Goal: Task Accomplishment & Management: Use online tool/utility

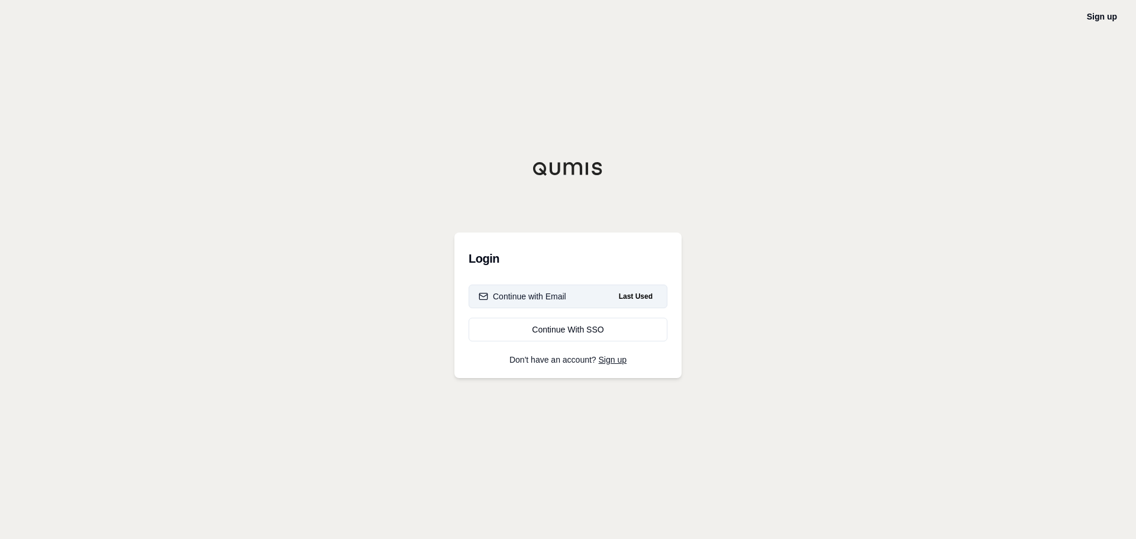
click at [517, 288] on button "Continue with Email Last Used" at bounding box center [568, 297] width 199 height 24
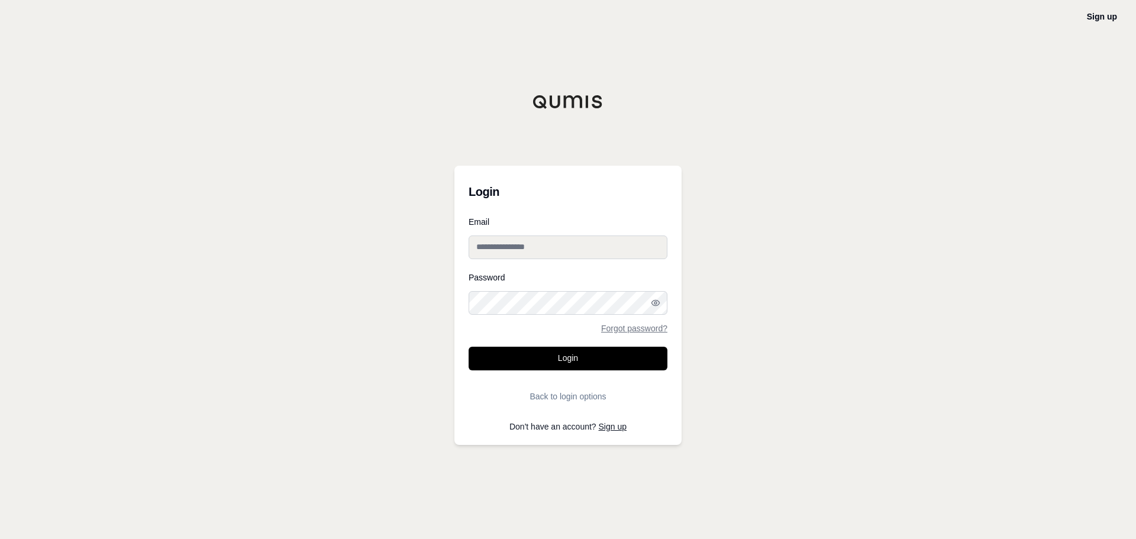
click at [516, 244] on input "Email" at bounding box center [568, 248] width 199 height 24
type input "**********"
click at [562, 358] on button "Login" at bounding box center [568, 359] width 199 height 24
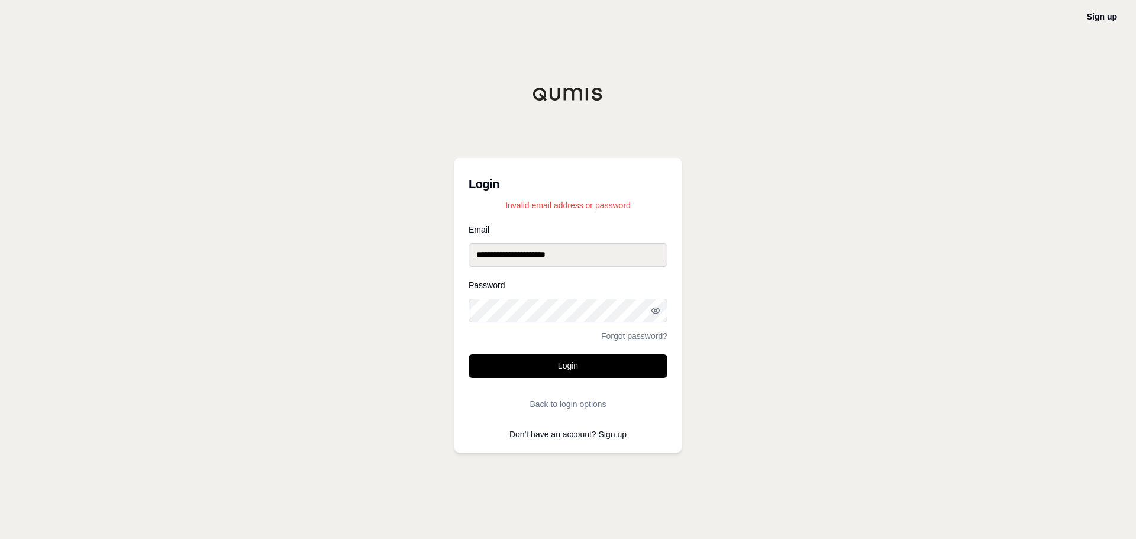
click at [0, 268] on html "**********" at bounding box center [568, 269] width 1136 height 539
click at [502, 372] on button "Login" at bounding box center [568, 367] width 199 height 24
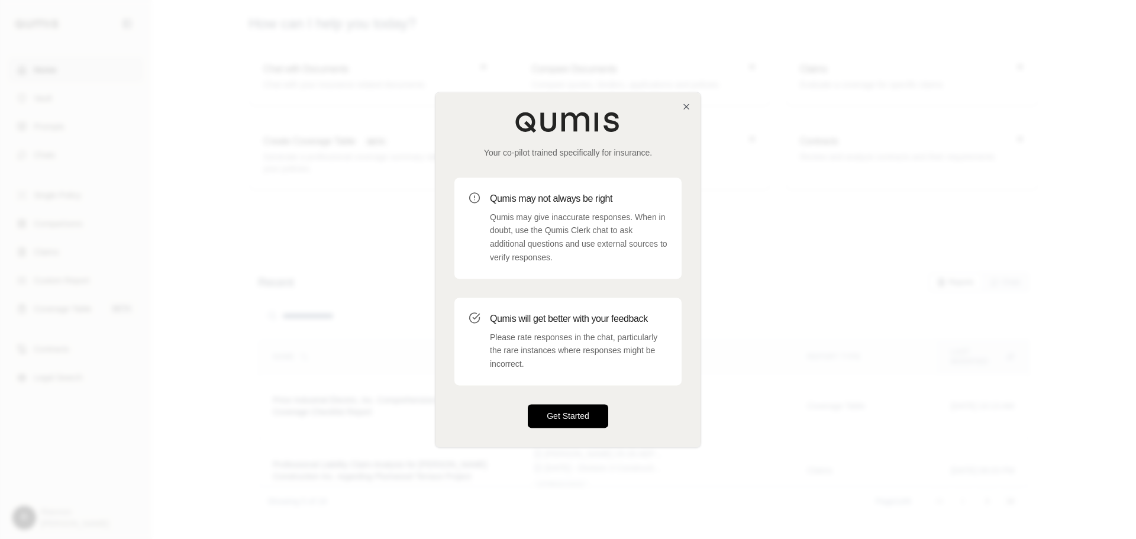
click at [605, 423] on button "Get Started" at bounding box center [568, 416] width 80 height 24
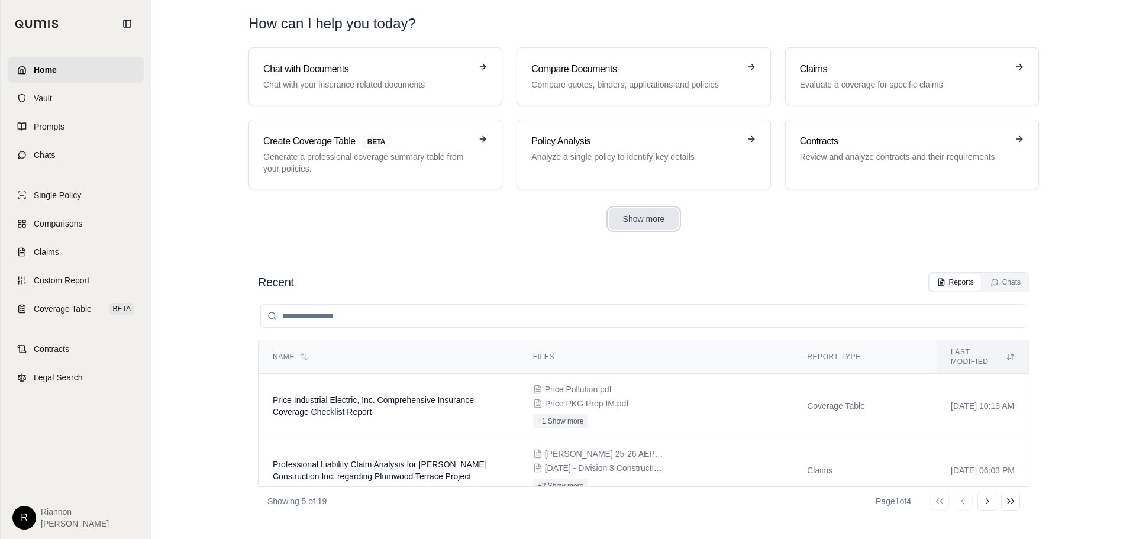
click at [629, 215] on button "Show more" at bounding box center [644, 218] width 70 height 21
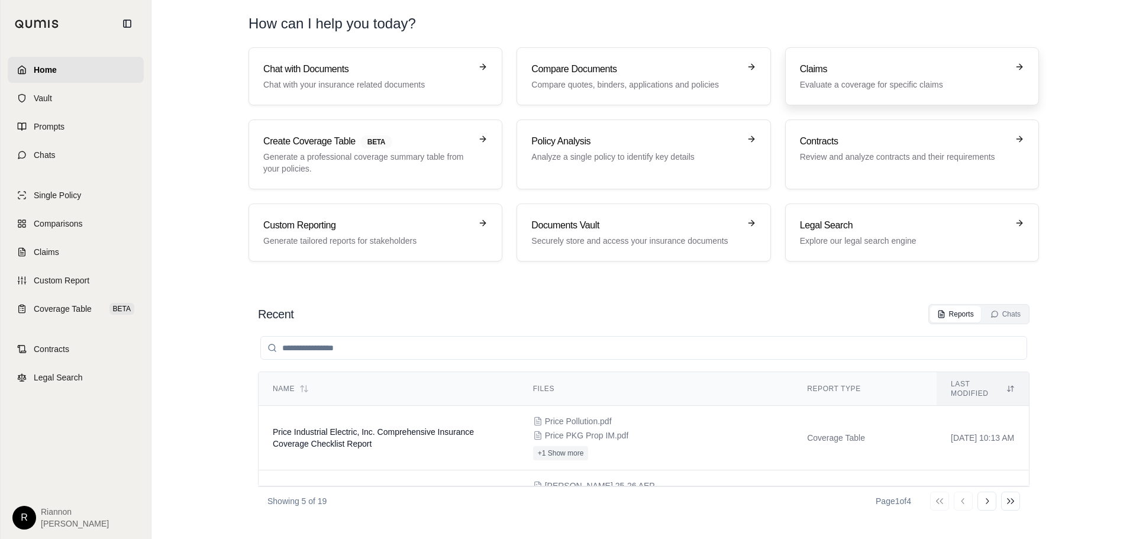
click at [917, 88] on p "Evaluate a coverage for specific claims" at bounding box center [904, 85] width 208 height 12
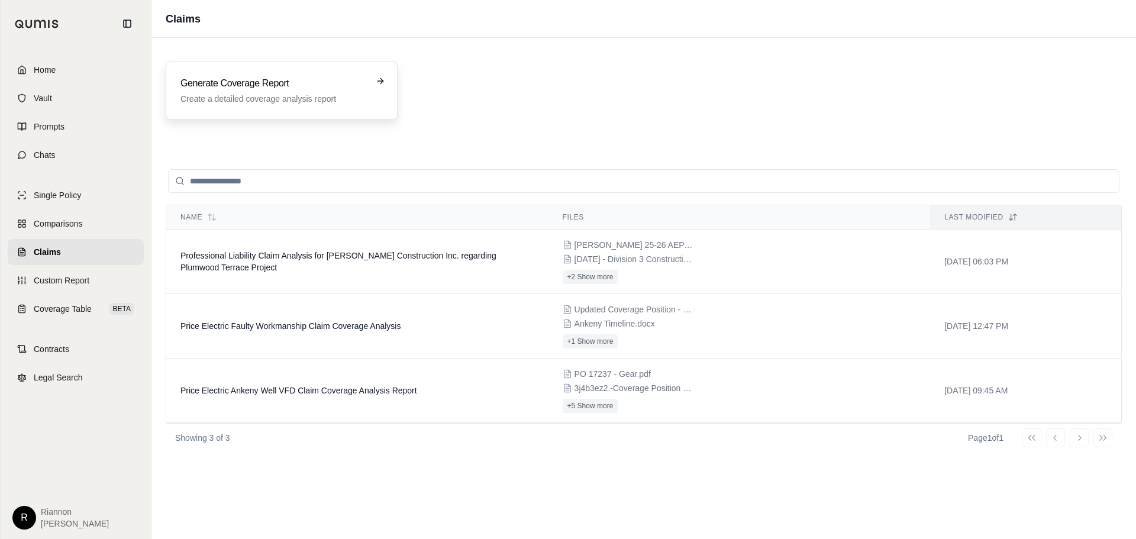
click at [271, 82] on h3 "Generate Coverage Report" at bounding box center [274, 83] width 186 height 14
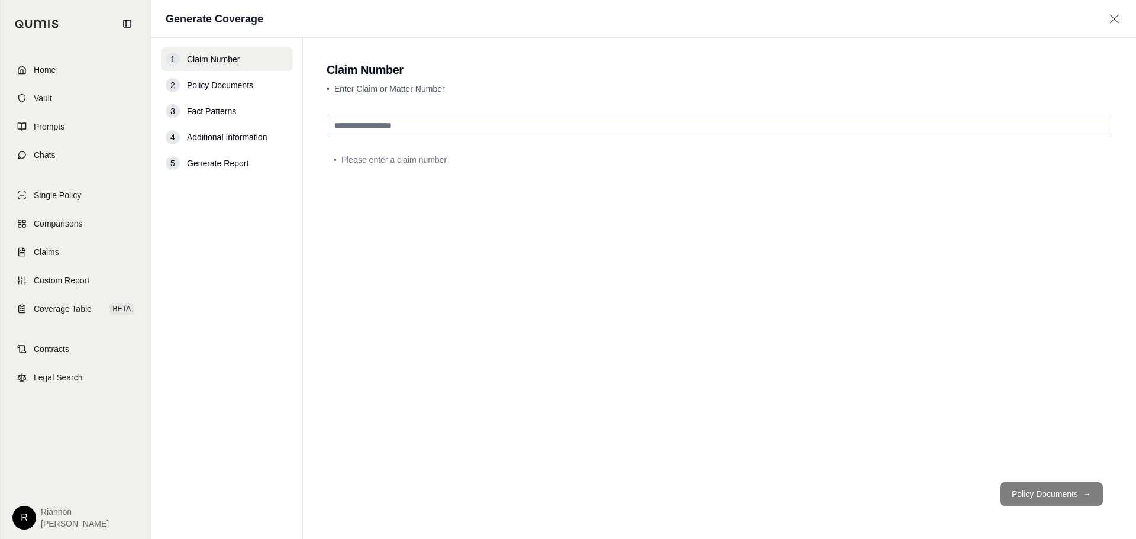
click at [415, 123] on input "text" at bounding box center [720, 126] width 786 height 24
type input "**********"
click at [1061, 487] on button "Policy Documents →" at bounding box center [1051, 494] width 103 height 24
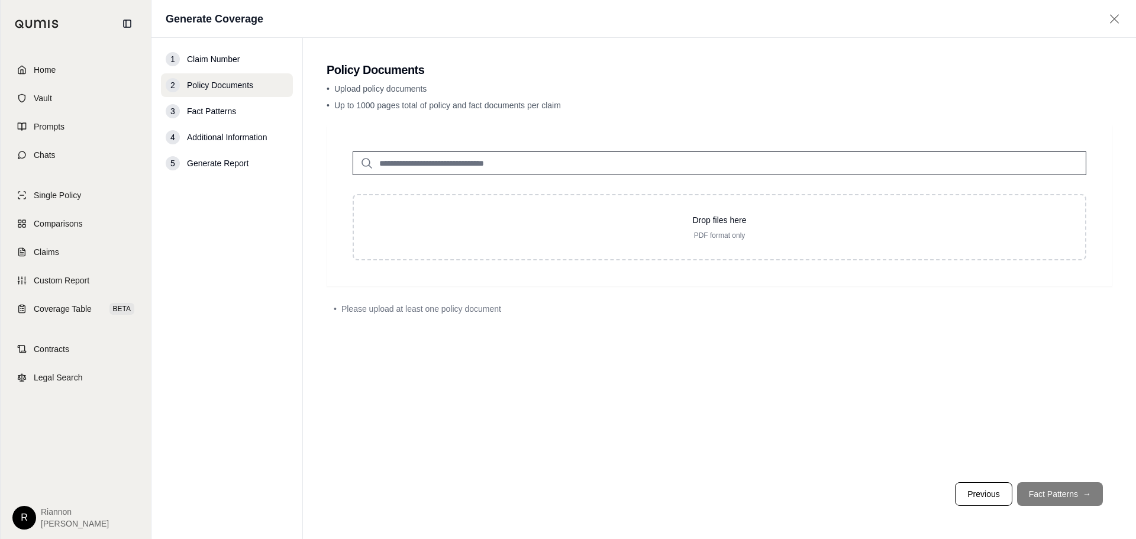
click at [426, 166] on input "search" at bounding box center [720, 164] width 734 height 24
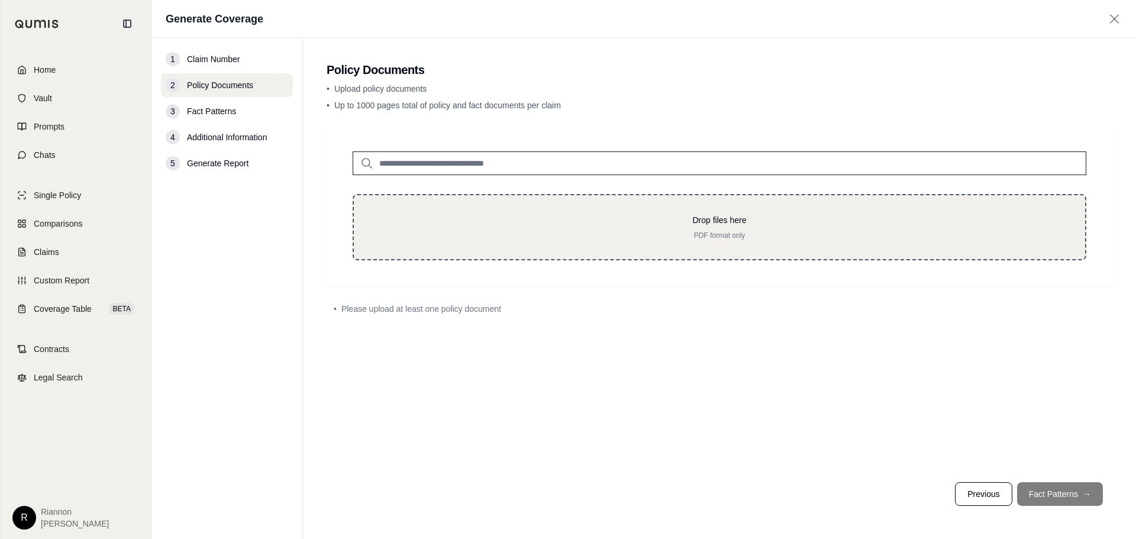
click at [529, 221] on p "Drop files here" at bounding box center [720, 220] width 694 height 12
type input "**********"
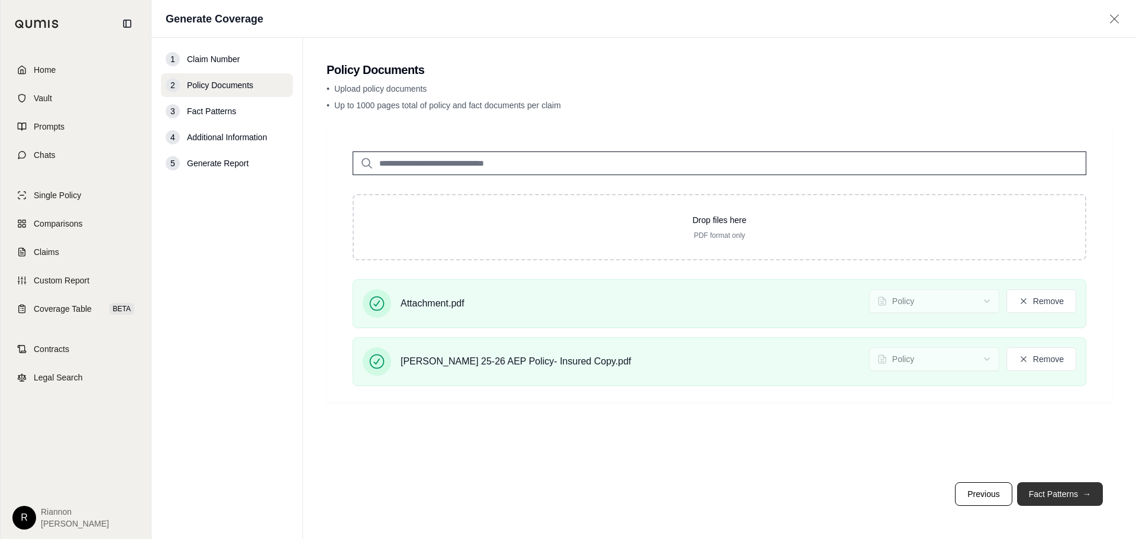
click at [1065, 500] on button "Fact Patterns →" at bounding box center [1060, 494] width 86 height 24
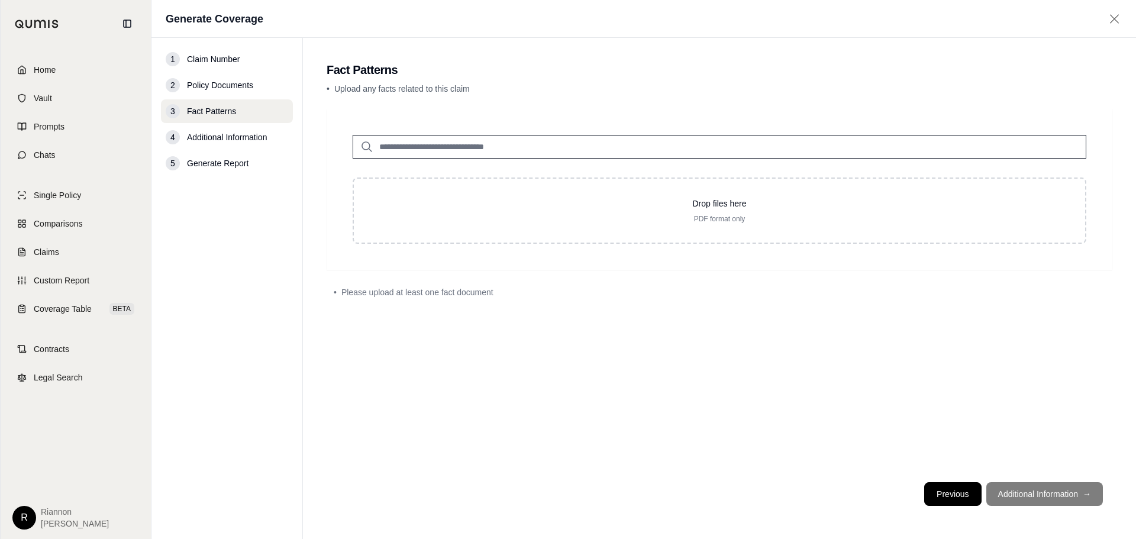
click at [953, 494] on button "Previous" at bounding box center [952, 494] width 57 height 24
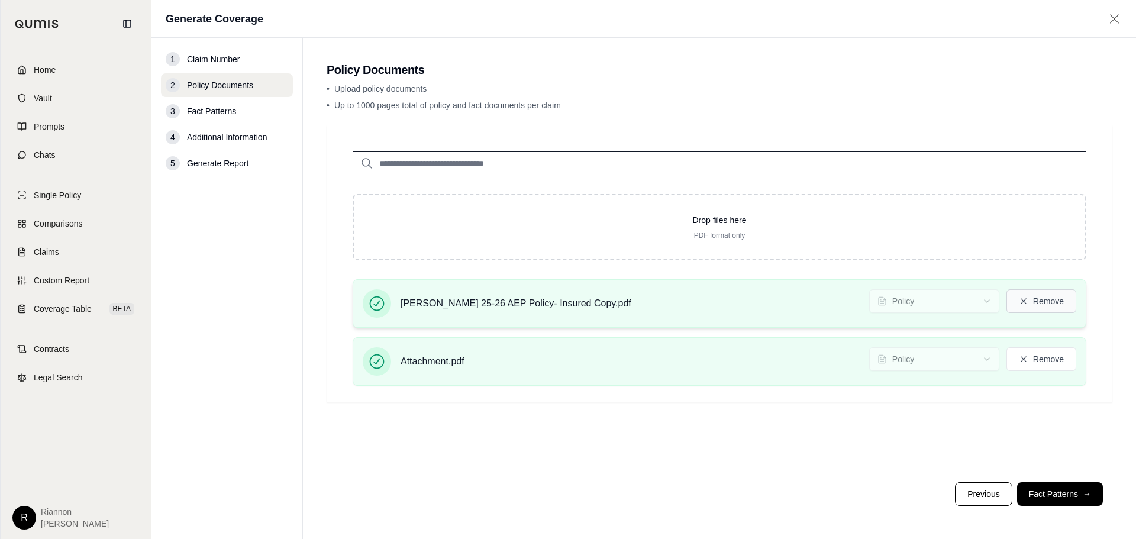
click at [1046, 303] on button "Remove" at bounding box center [1042, 301] width 70 height 24
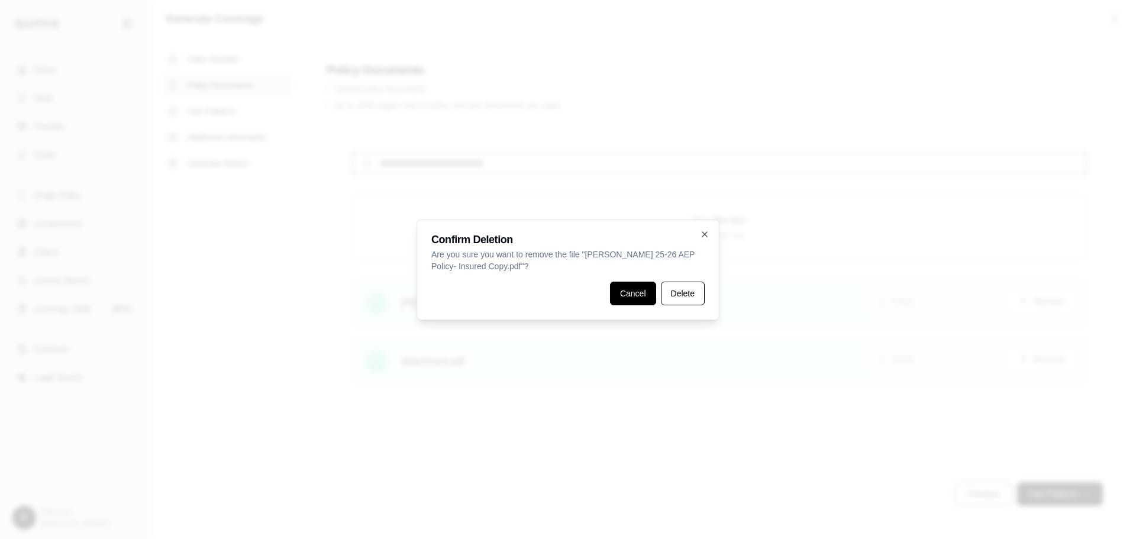
click at [649, 292] on button "Cancel" at bounding box center [633, 294] width 46 height 24
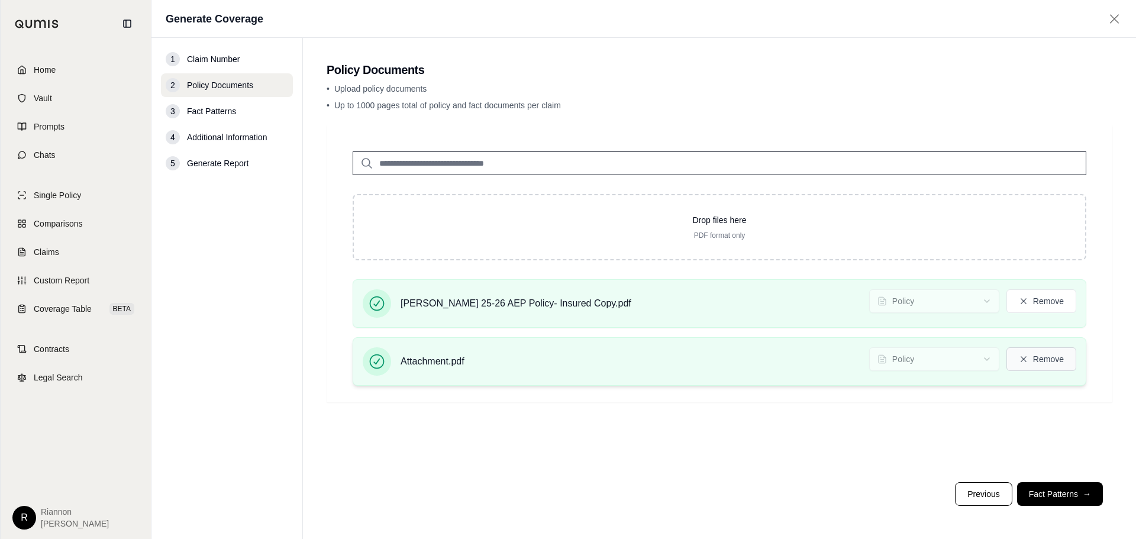
click at [1033, 365] on button "Remove" at bounding box center [1042, 359] width 70 height 24
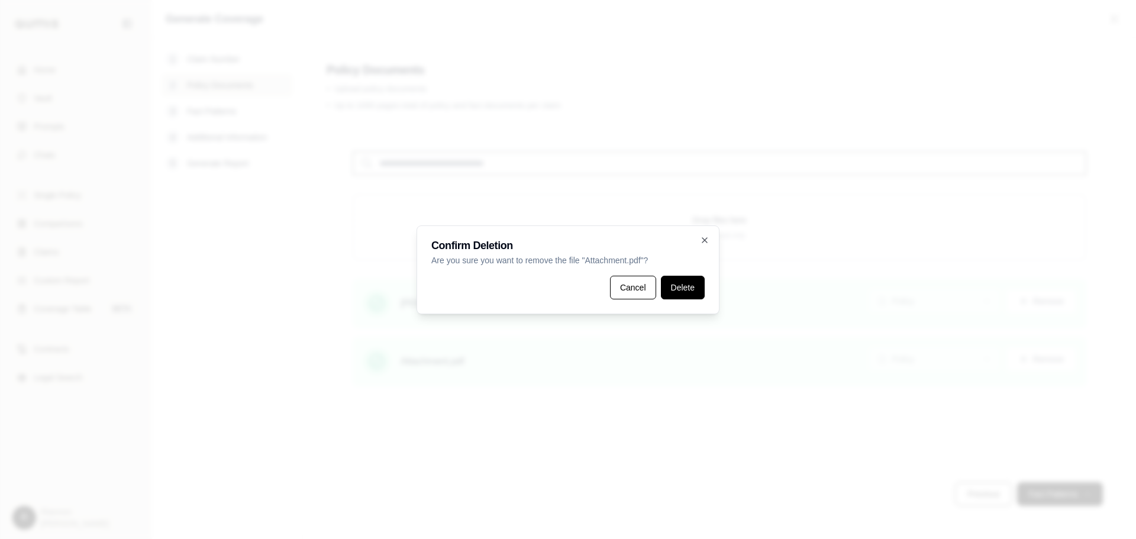
click at [671, 287] on button "Delete" at bounding box center [683, 288] width 44 height 24
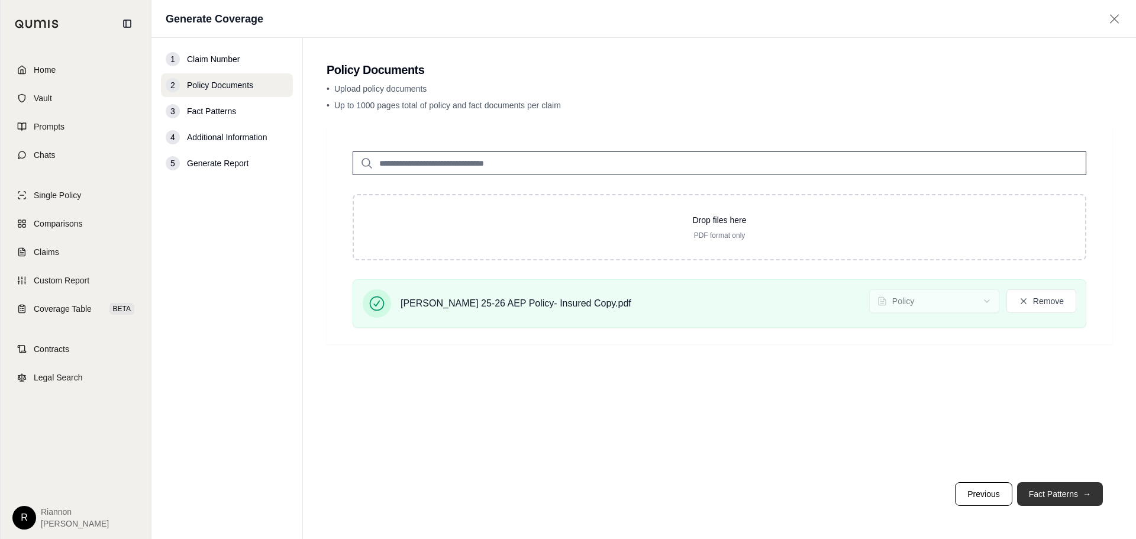
click at [1032, 489] on button "Fact Patterns →" at bounding box center [1060, 494] width 86 height 24
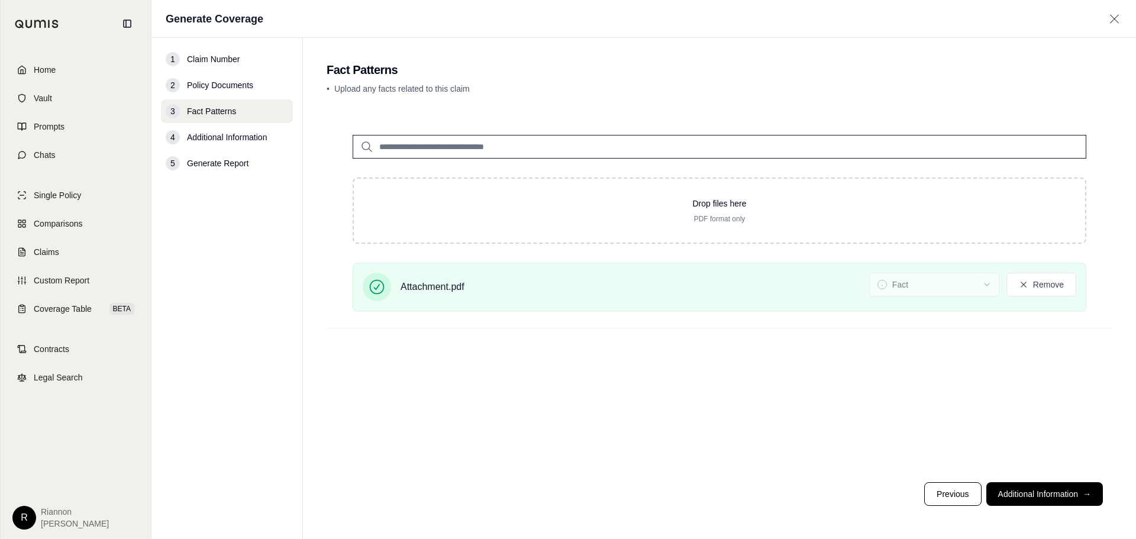
click at [1014, 496] on button "Additional Information →" at bounding box center [1045, 494] width 117 height 24
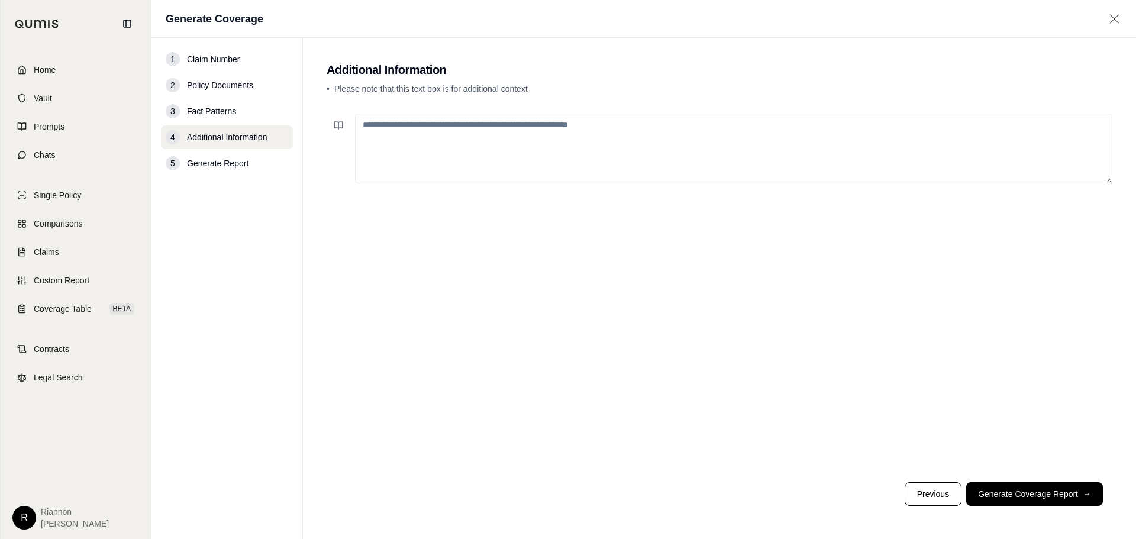
click at [503, 163] on textarea at bounding box center [734, 149] width 758 height 70
click at [1029, 494] on button "Generate Coverage Report →" at bounding box center [1034, 494] width 137 height 24
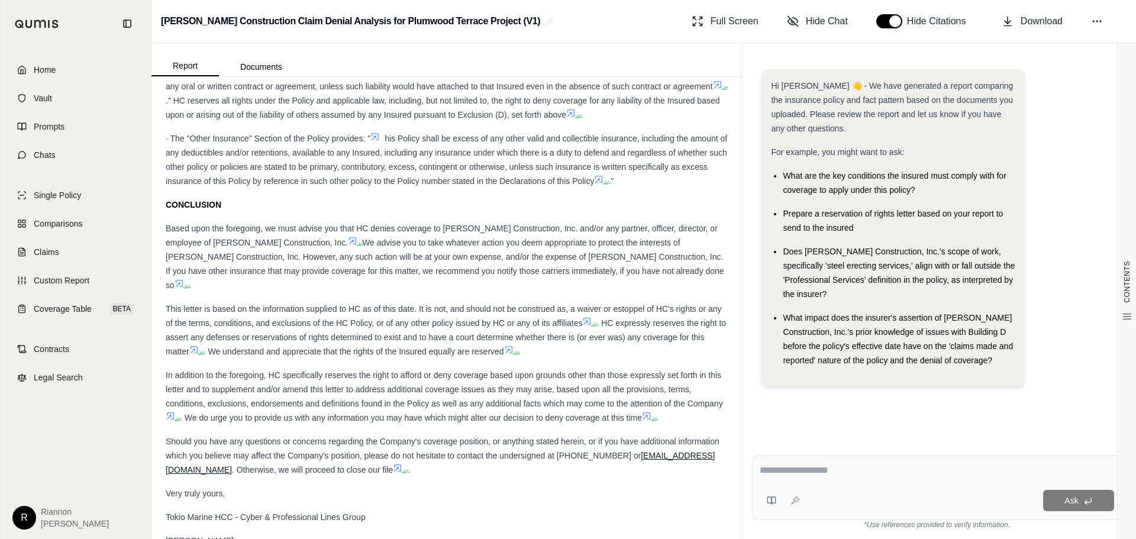
scroll to position [6615, 0]
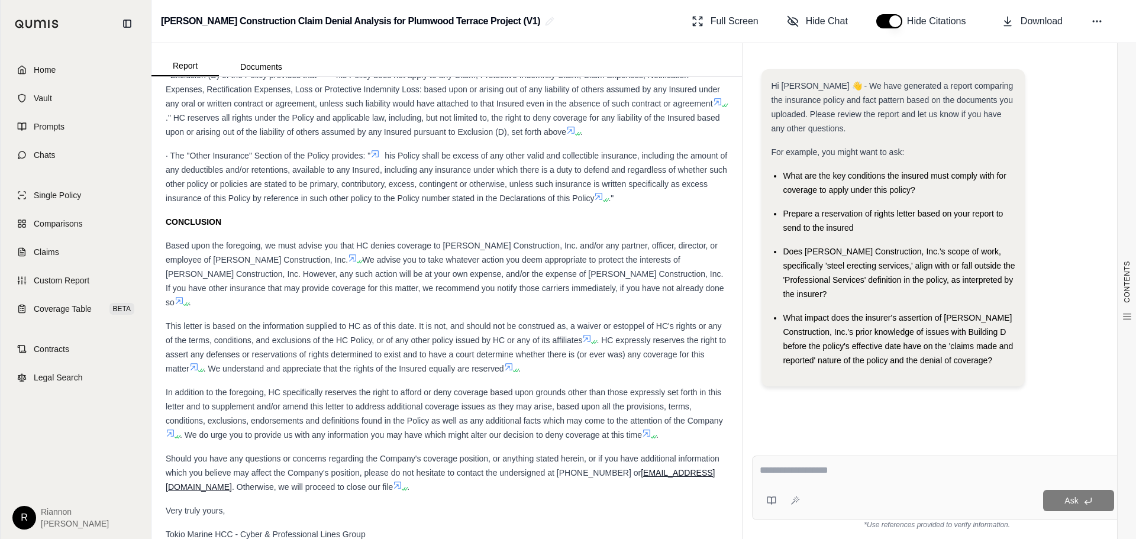
click at [837, 473] on textarea at bounding box center [937, 470] width 355 height 14
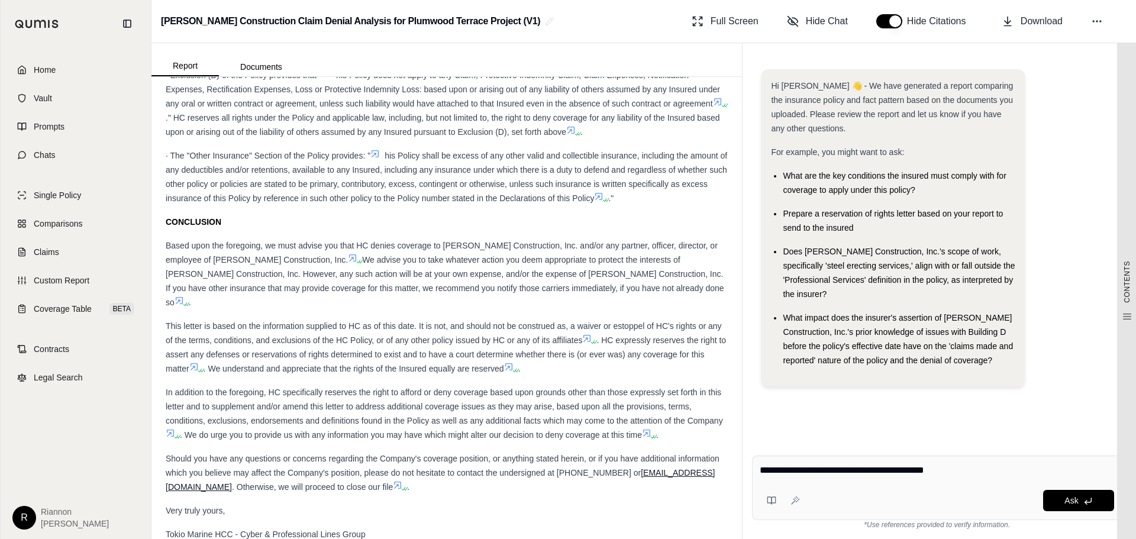
type textarea "**********"
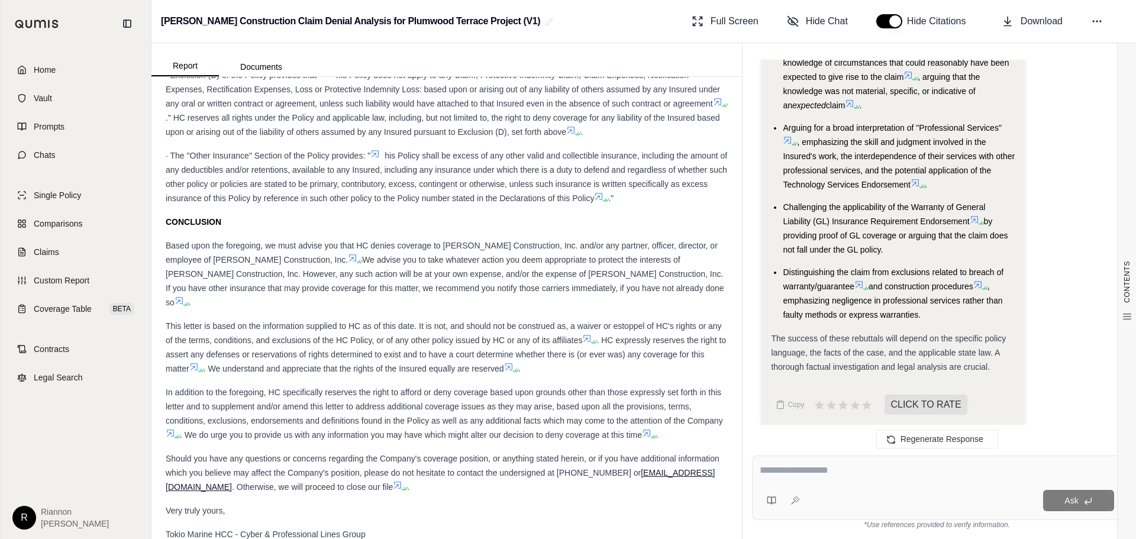
scroll to position [2638, 0]
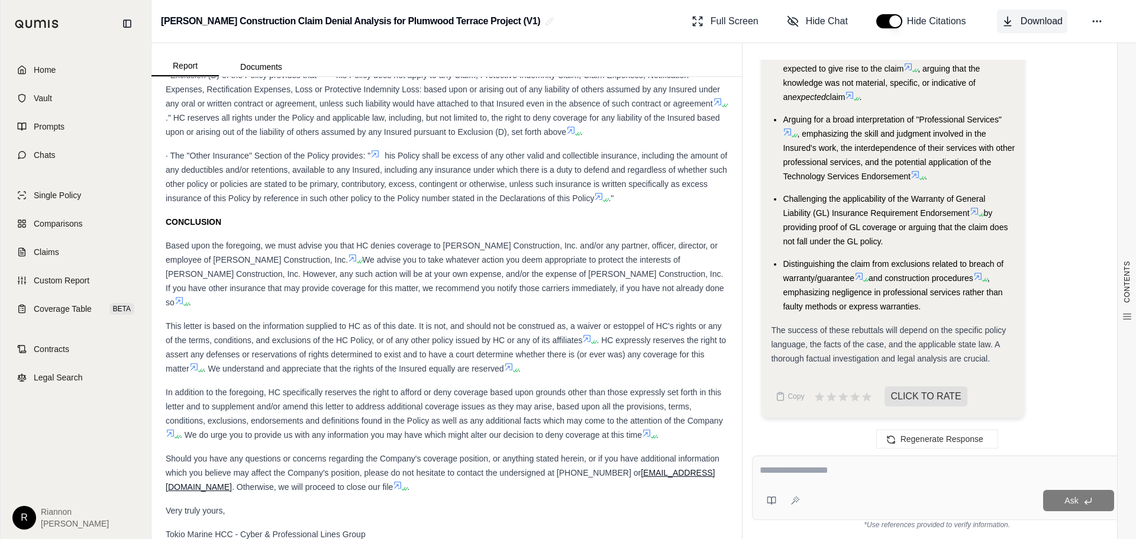
click at [1053, 25] on span "Download" at bounding box center [1042, 21] width 42 height 14
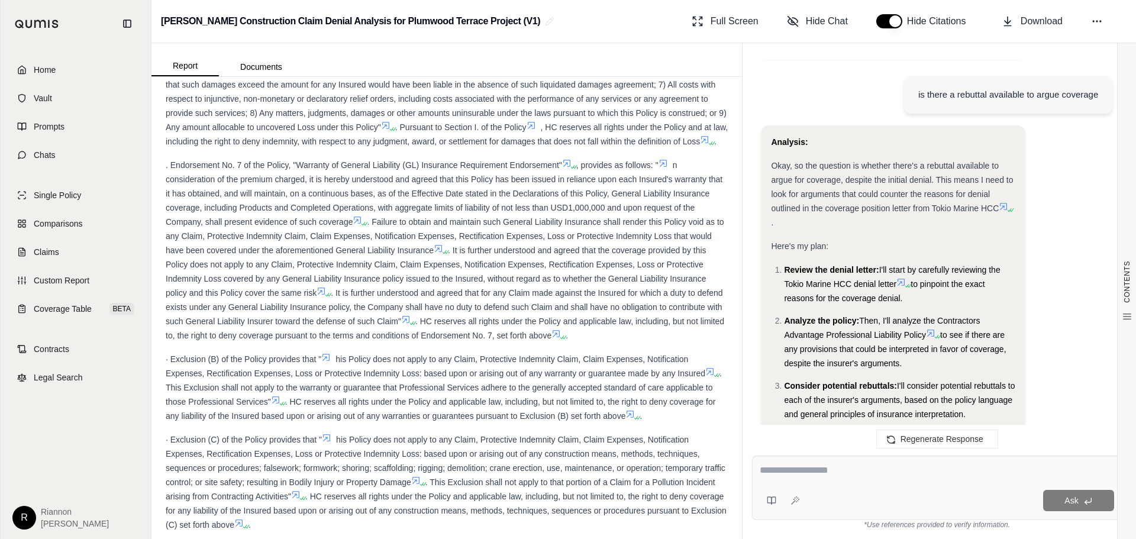
scroll to position [34, 0]
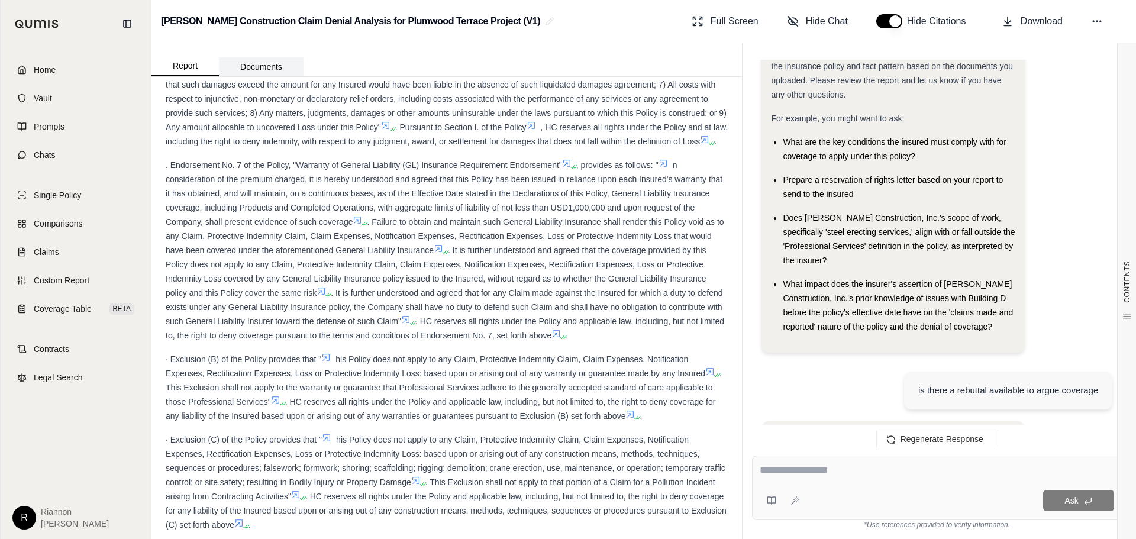
click at [264, 61] on button "Documents" at bounding box center [261, 66] width 85 height 19
